Goal: Task Accomplishment & Management: Manage account settings

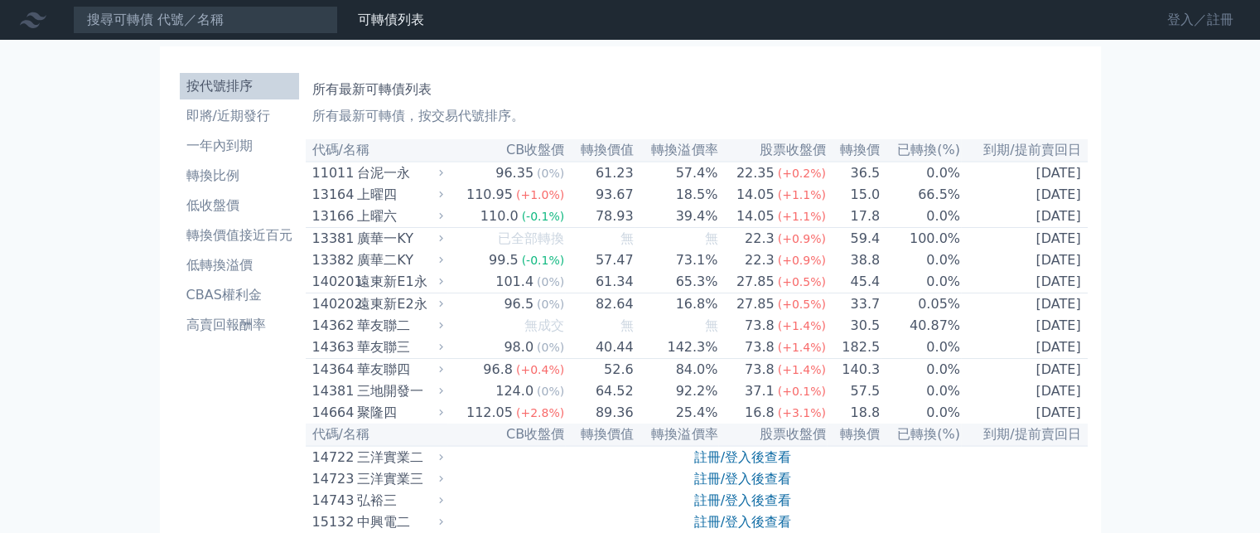
click at [1178, 23] on link "登入／註冊" at bounding box center [1200, 20] width 93 height 27
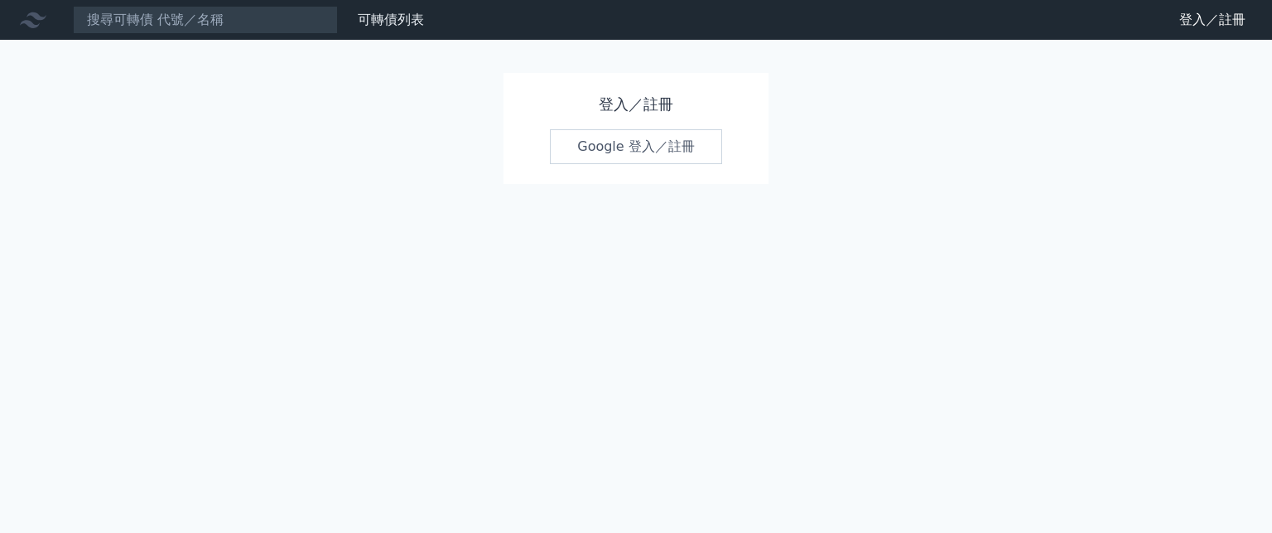
click at [636, 150] on link "Google 登入／註冊" at bounding box center [636, 146] width 172 height 35
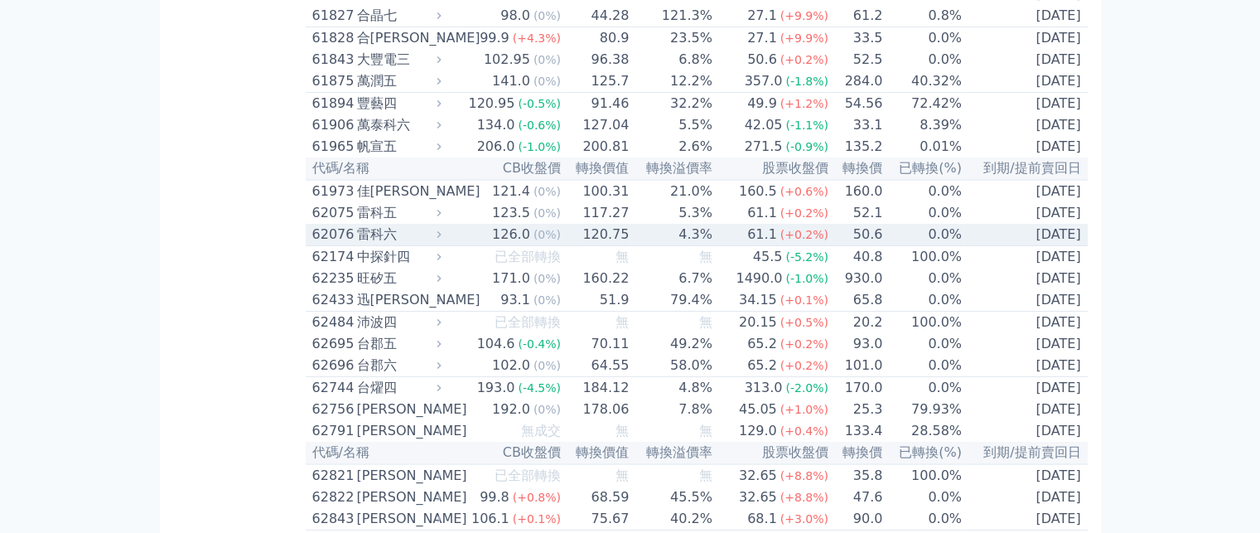
scroll to position [6212, 0]
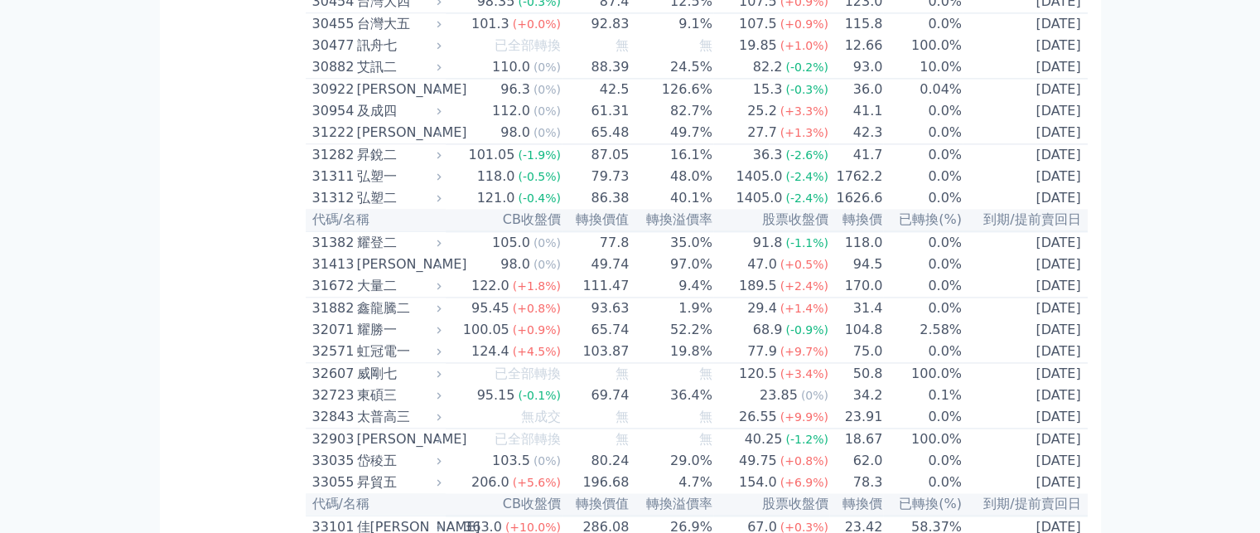
scroll to position [2290, 0]
